Goal: Information Seeking & Learning: Learn about a topic

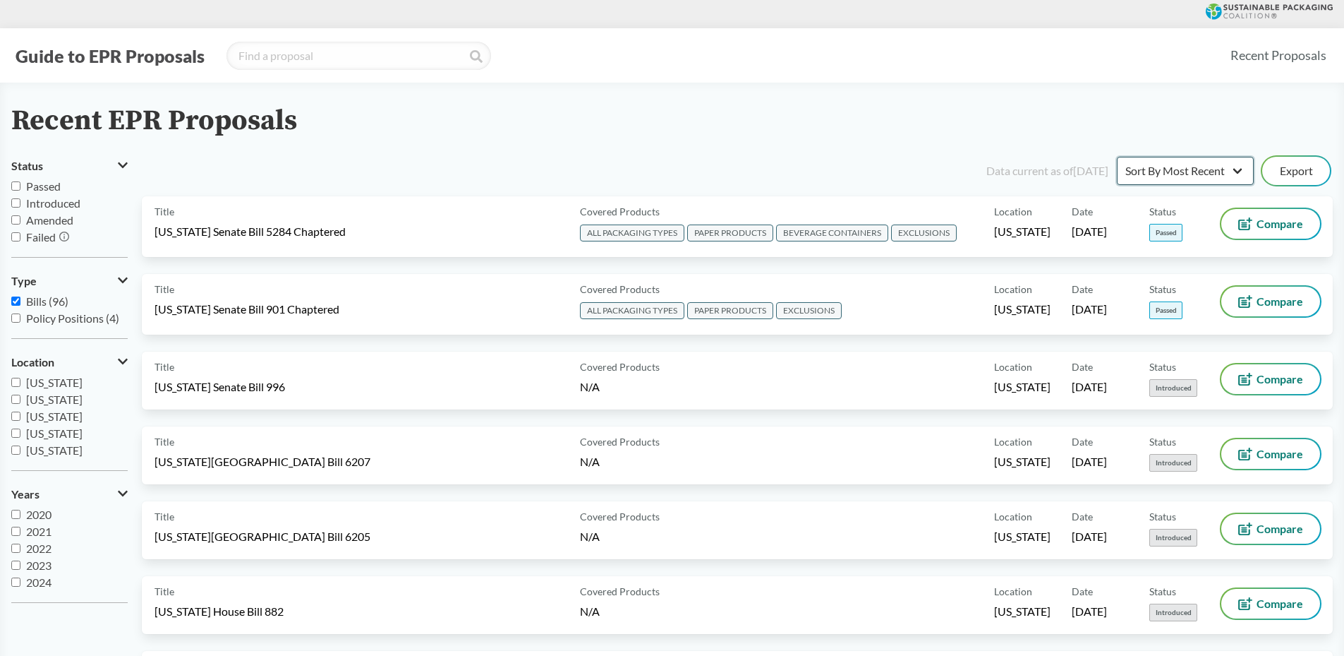
click at [1205, 167] on select "Sort By Most Recent Sort By Status" at bounding box center [1185, 171] width 137 height 28
click at [1146, 112] on div "Recent EPR Proposals" at bounding box center [672, 121] width 1322 height 32
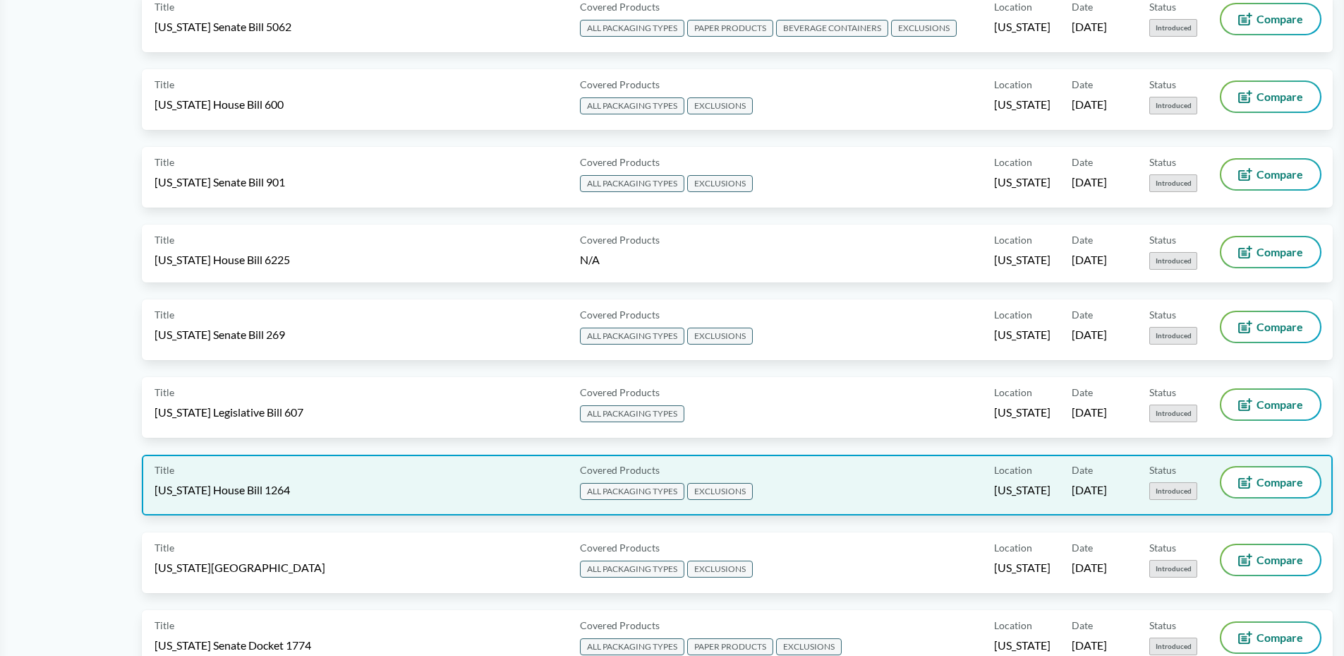
scroll to position [753, 0]
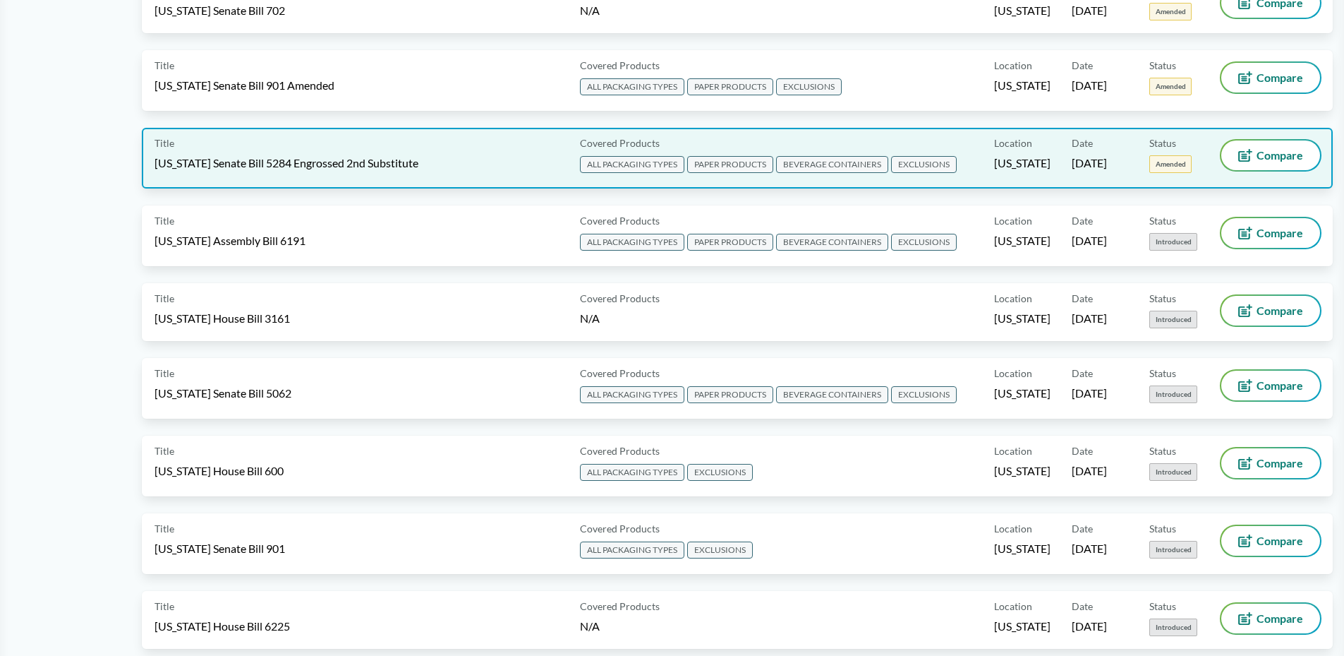
click at [335, 157] on span "[US_STATE] Senate Bill 5284 Engrossed 2nd Substitute" at bounding box center [287, 163] width 264 height 16
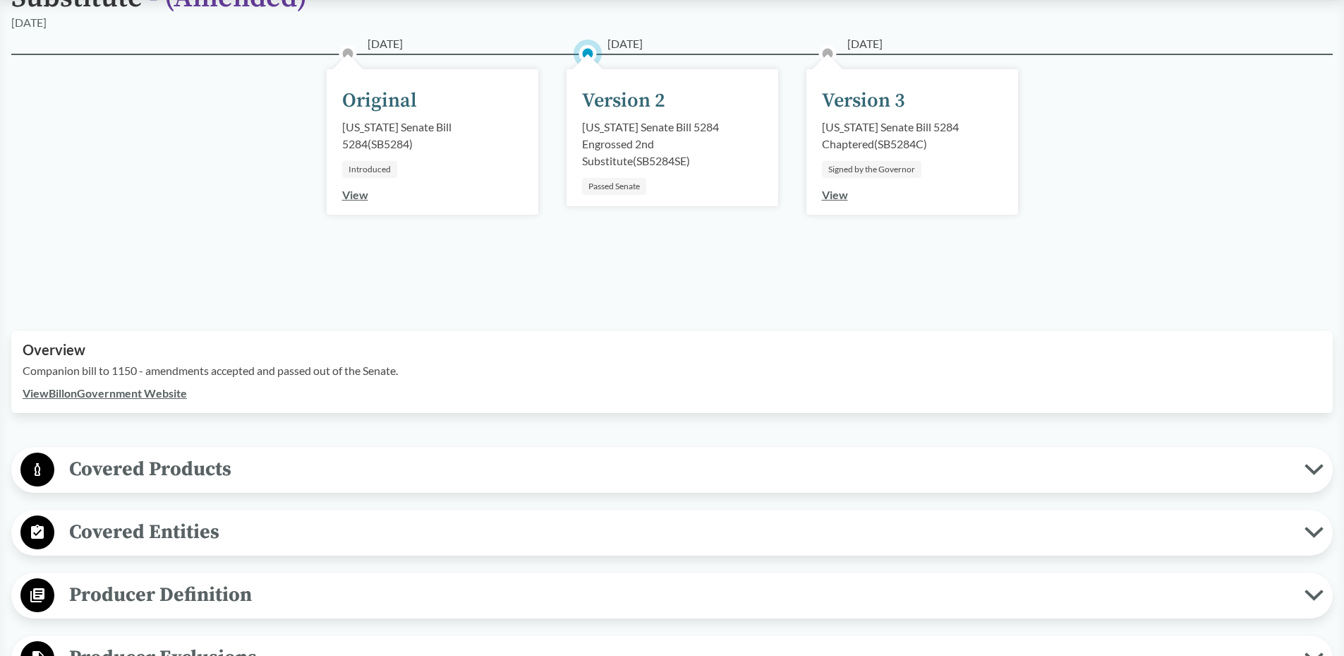
scroll to position [376, 0]
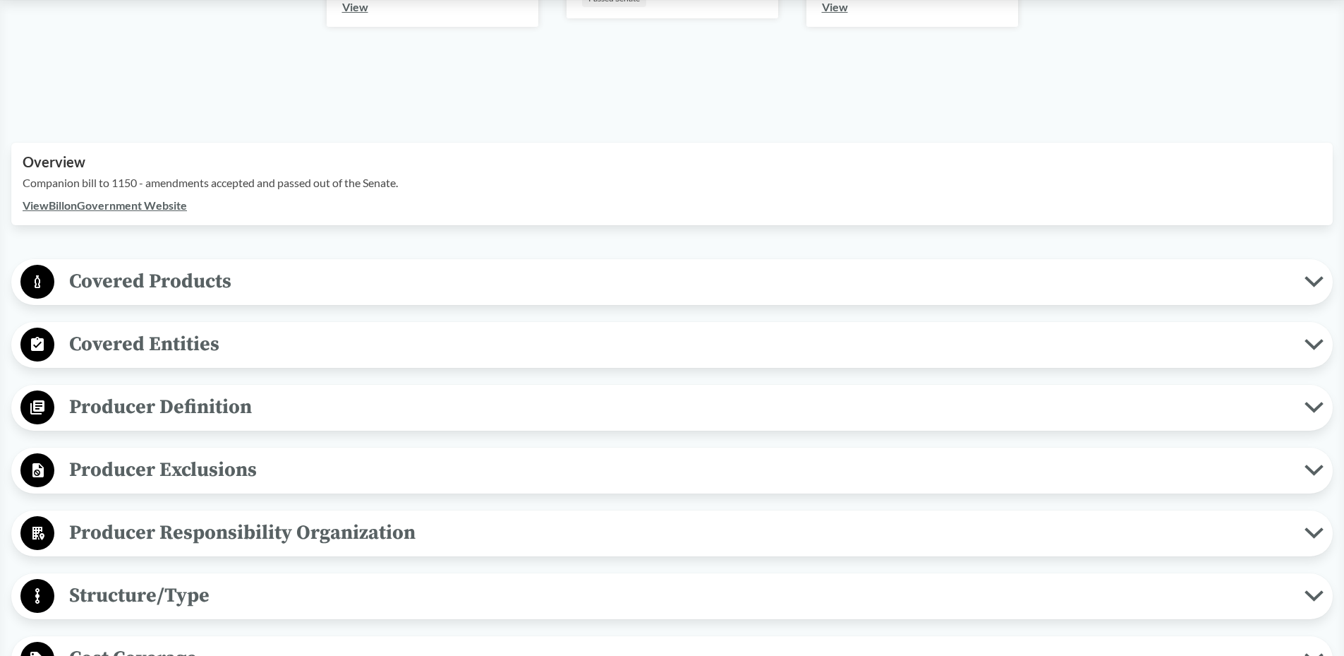
click at [229, 284] on span "Covered Products" at bounding box center [679, 281] width 1251 height 32
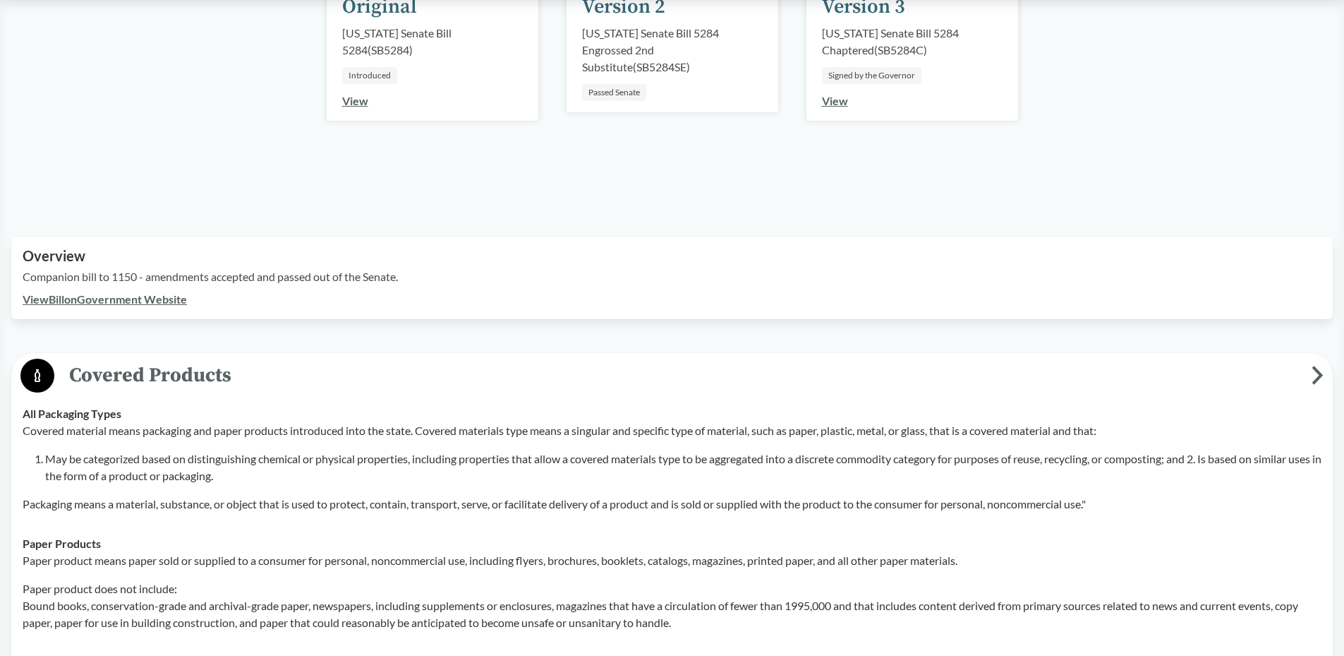
scroll to position [0, 0]
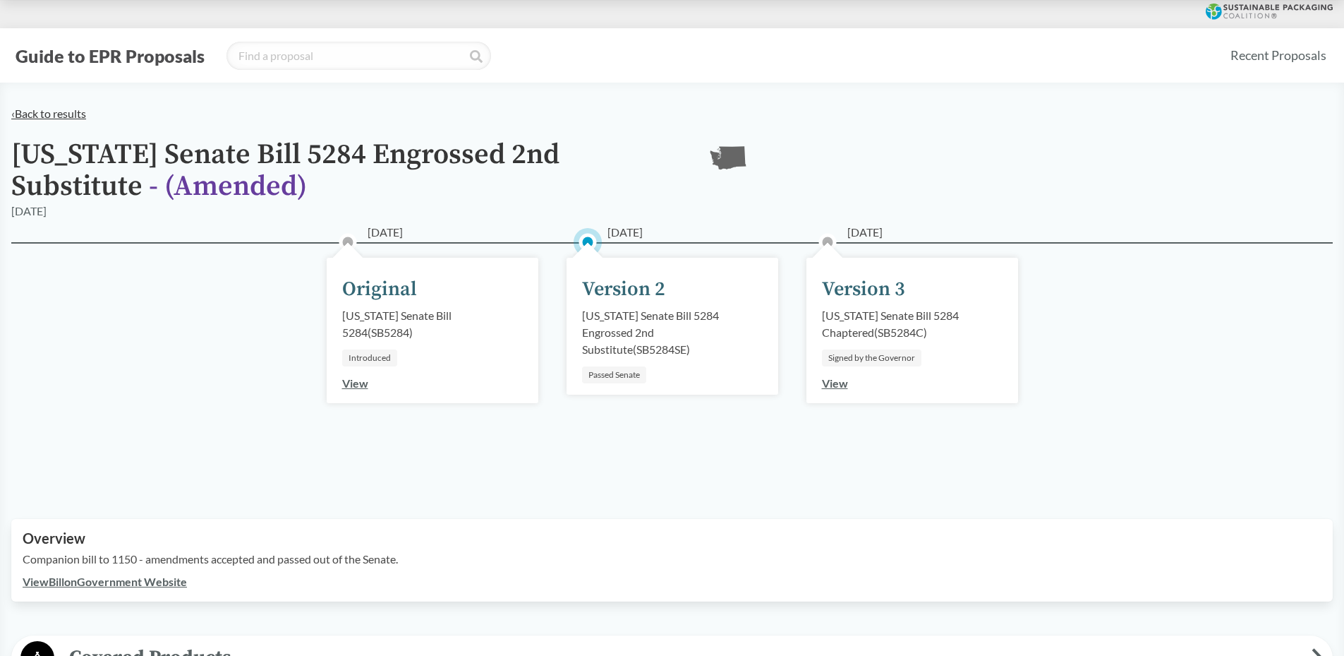
click at [40, 116] on link "‹ Back to results" at bounding box center [48, 113] width 75 height 13
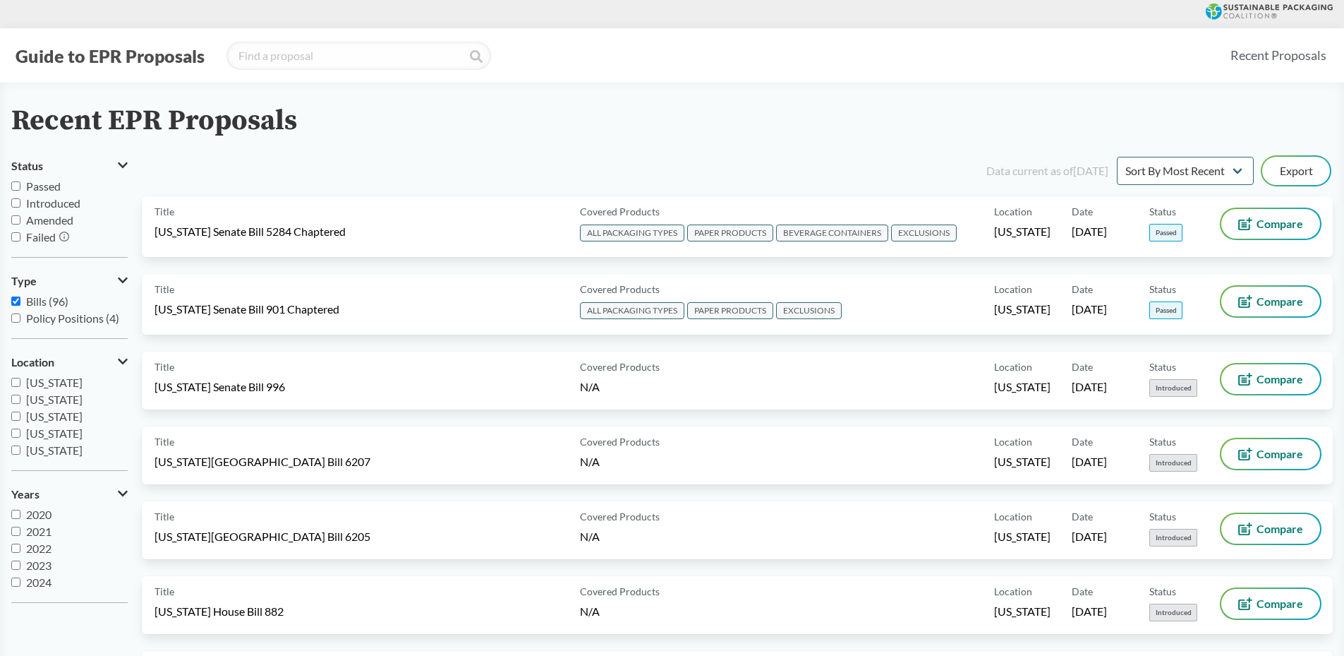
click at [44, 189] on span "Passed" at bounding box center [43, 185] width 35 height 13
click at [20, 189] on input "Passed" at bounding box center [15, 185] width 9 height 9
checkbox input "true"
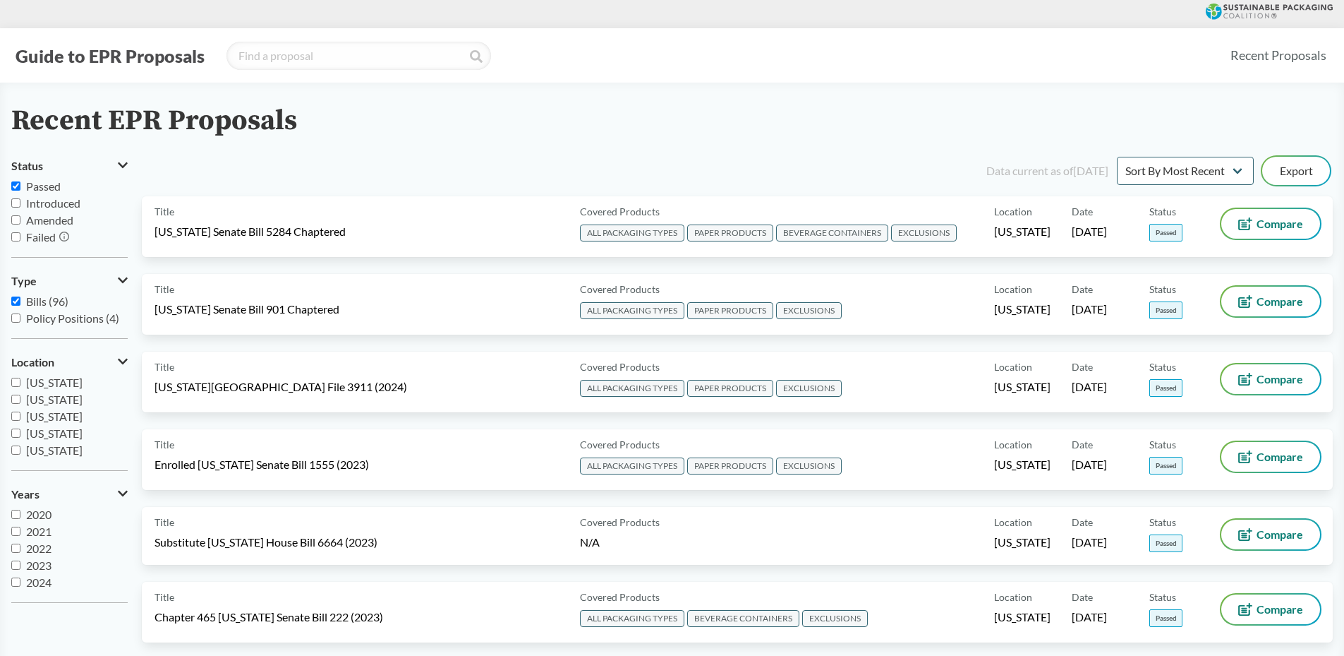
click at [641, 128] on div "Recent EPR Proposals" at bounding box center [672, 121] width 1322 height 32
drag, startPoint x: 1077, startPoint y: 171, endPoint x: 1101, endPoint y: 171, distance: 24.0
click at [1101, 171] on div "Data current as of [DATE]" at bounding box center [1048, 170] width 122 height 17
click at [1091, 169] on div "Data current as of [DATE]" at bounding box center [1048, 170] width 122 height 17
drag, startPoint x: 1048, startPoint y: 171, endPoint x: 1097, endPoint y: 171, distance: 49.4
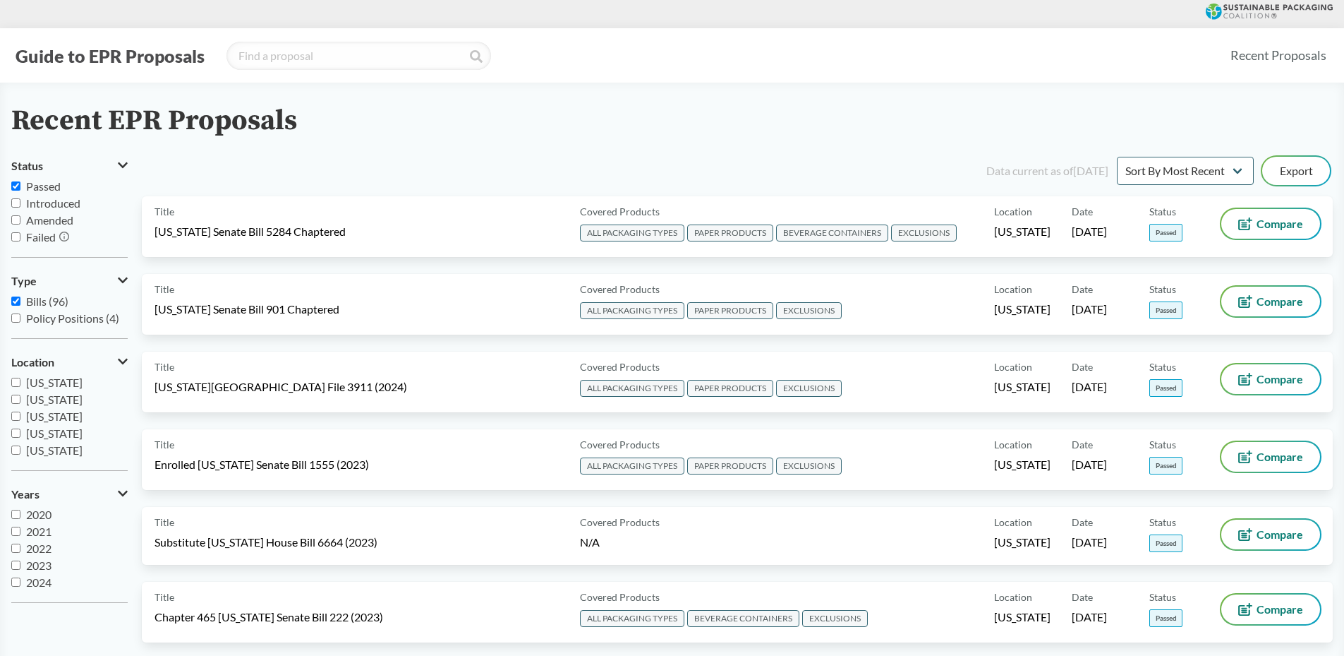
click at [1097, 171] on div "Data current as of [DATE]" at bounding box center [1048, 170] width 122 height 17
click at [1096, 118] on div "Recent EPR Proposals" at bounding box center [672, 121] width 1322 height 32
click at [568, 97] on main "Recent EPR Proposals Status Passed Introduced Amended Failed Type Bills (96) Po…" at bounding box center [672, 592] width 1344 height 1018
